Goal: Task Accomplishment & Management: Complete application form

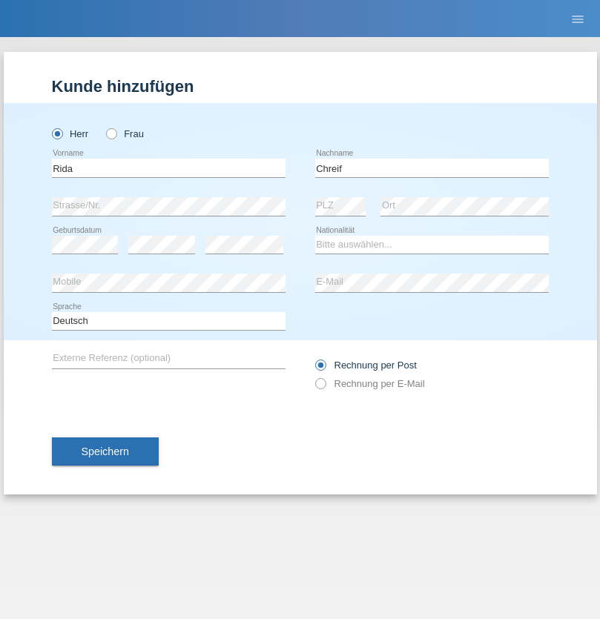
type input "Chreif"
select select "CH"
select select "en"
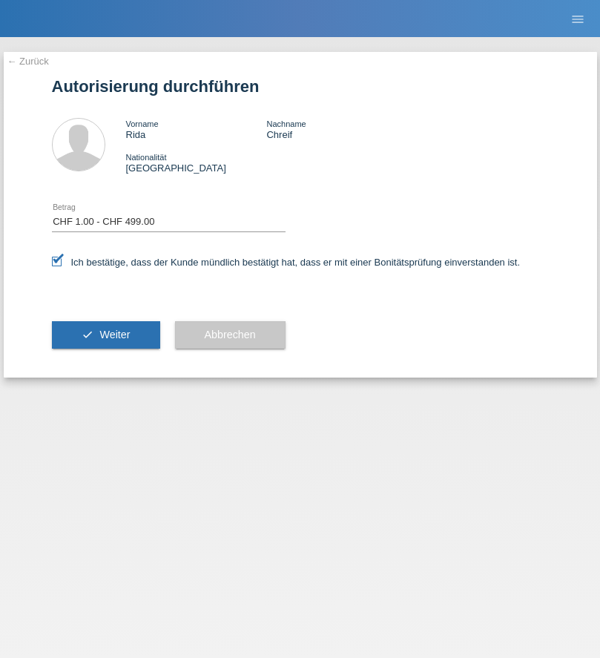
select select "1"
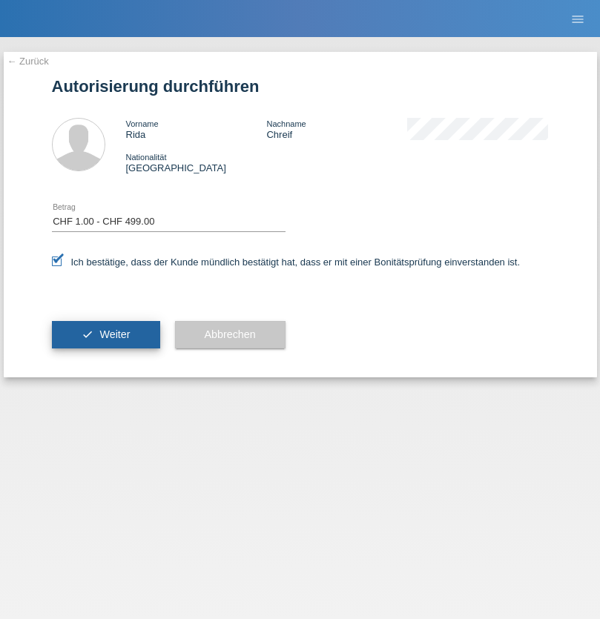
click at [105, 334] on span "Weiter" at bounding box center [114, 334] width 30 height 12
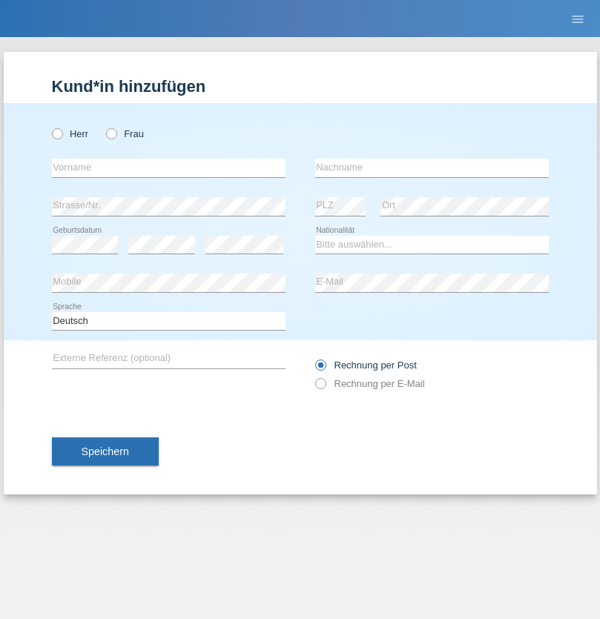
radio input "true"
click at [168, 168] on input "text" at bounding box center [169, 168] width 234 height 19
type input "Freddy"
click at [431, 168] on input "text" at bounding box center [432, 168] width 234 height 19
type input "[PERSON_NAME]"
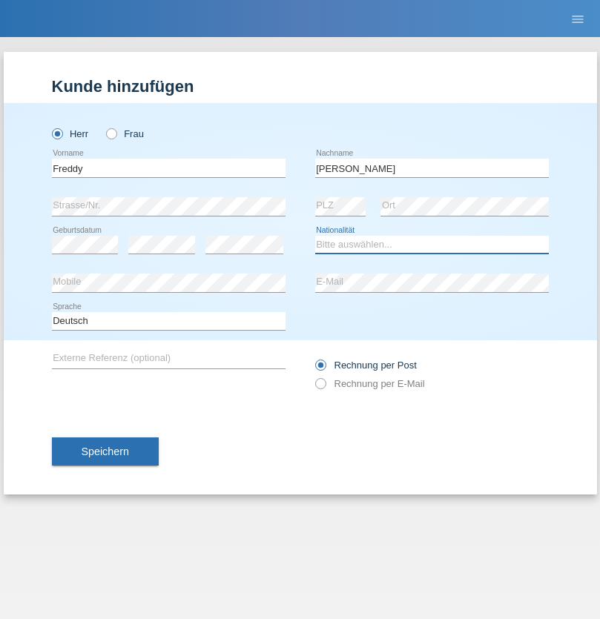
select select "CH"
